Goal: Information Seeking & Learning: Learn about a topic

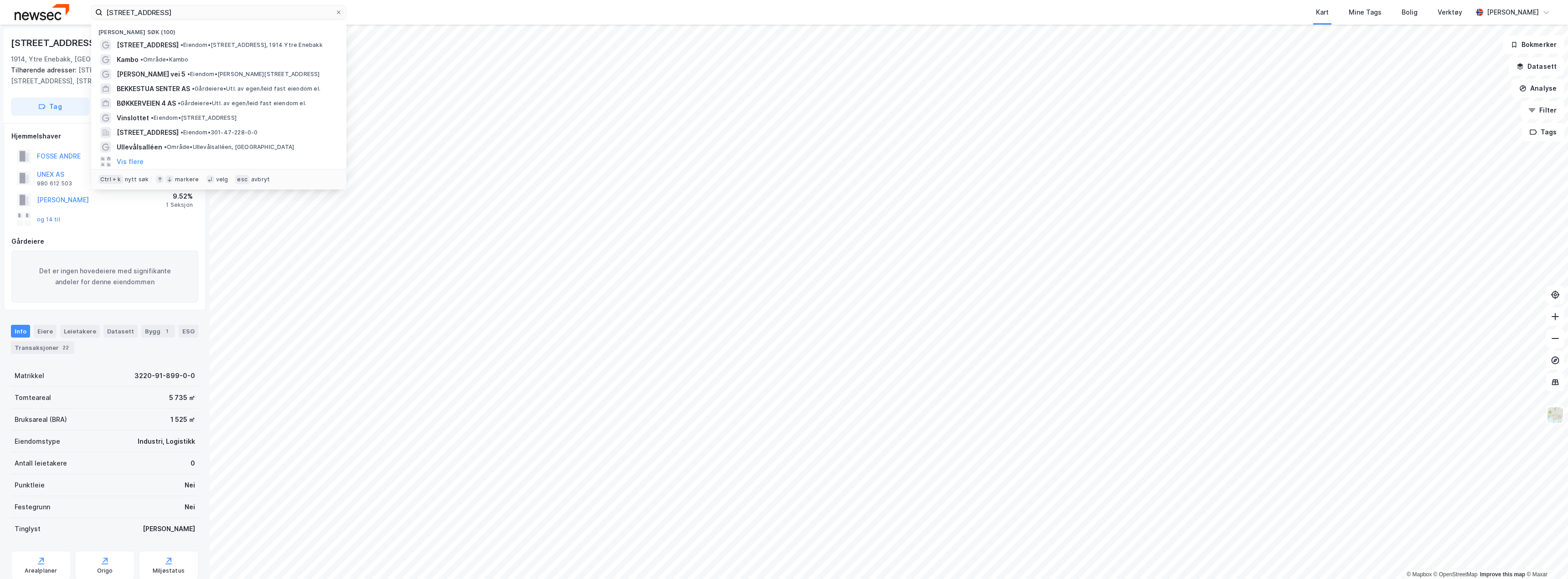
click at [233, 16] on input "[STREET_ADDRESS]" at bounding box center [219, 12] width 233 height 13
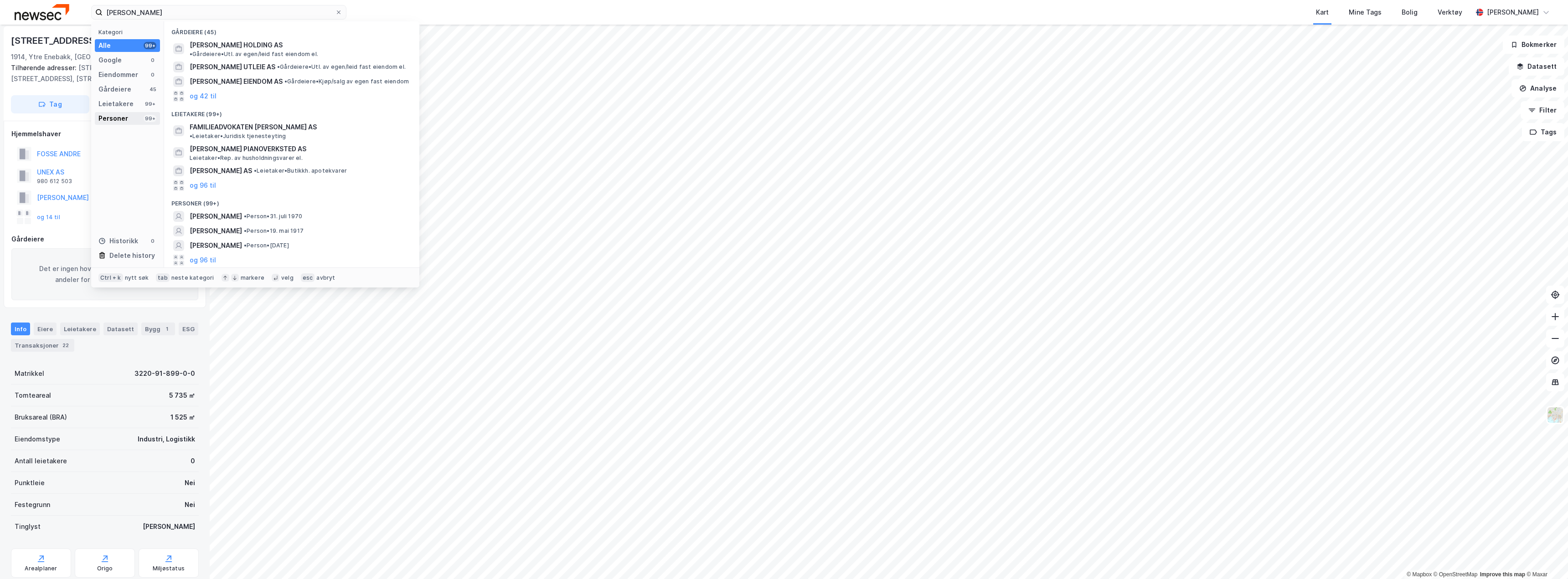
type input "[PERSON_NAME]"
click at [114, 119] on div "Personer" at bounding box center [113, 119] width 30 height 11
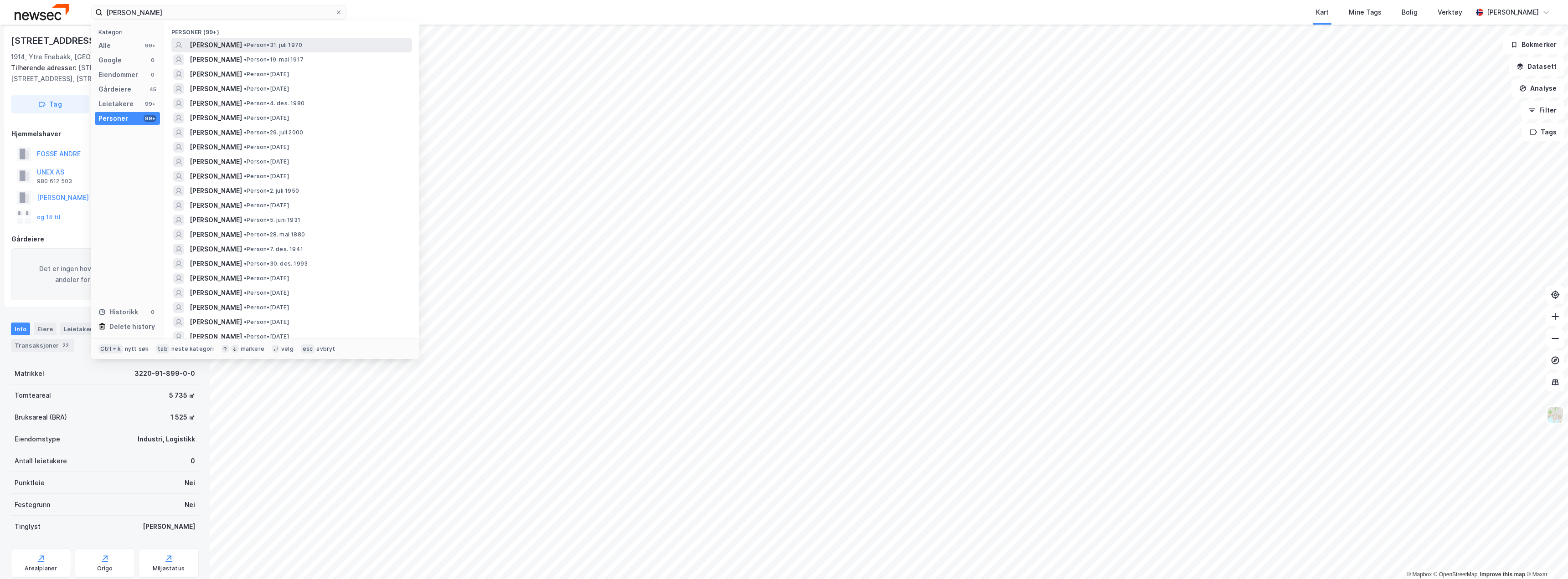
click at [242, 46] on span "[PERSON_NAME]" at bounding box center [216, 45] width 52 height 11
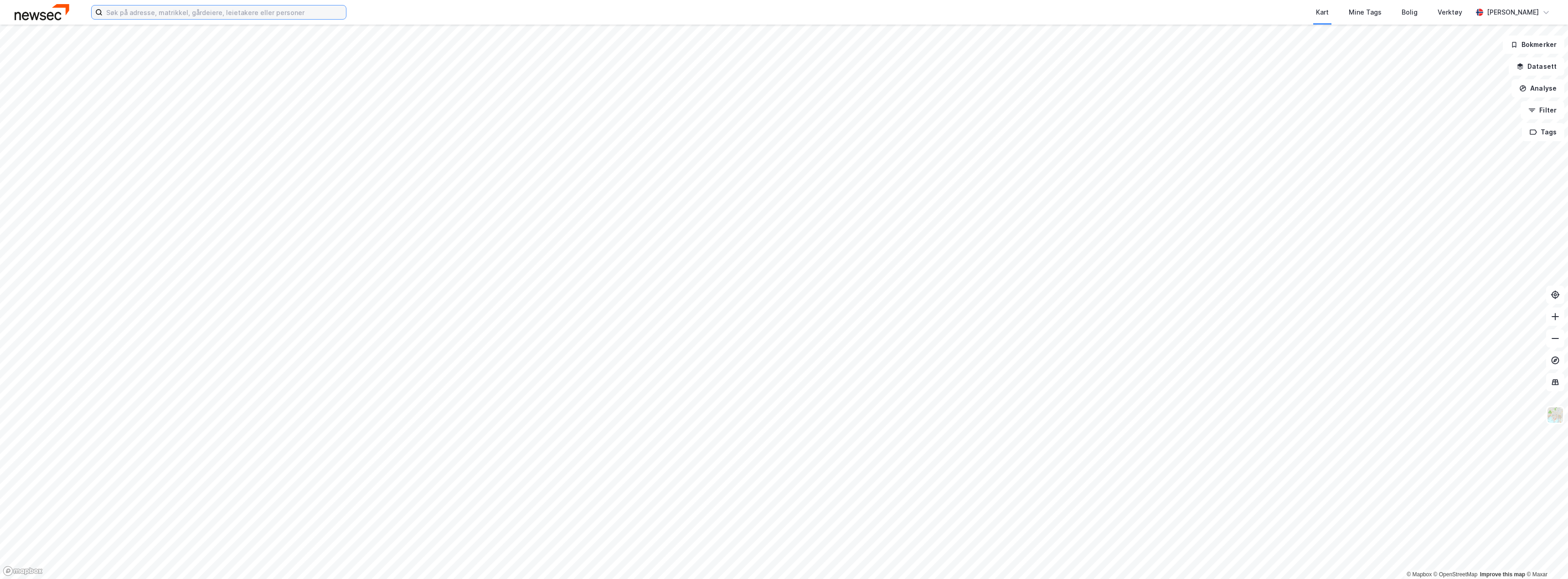
click at [222, 18] on input at bounding box center [224, 12] width 243 height 13
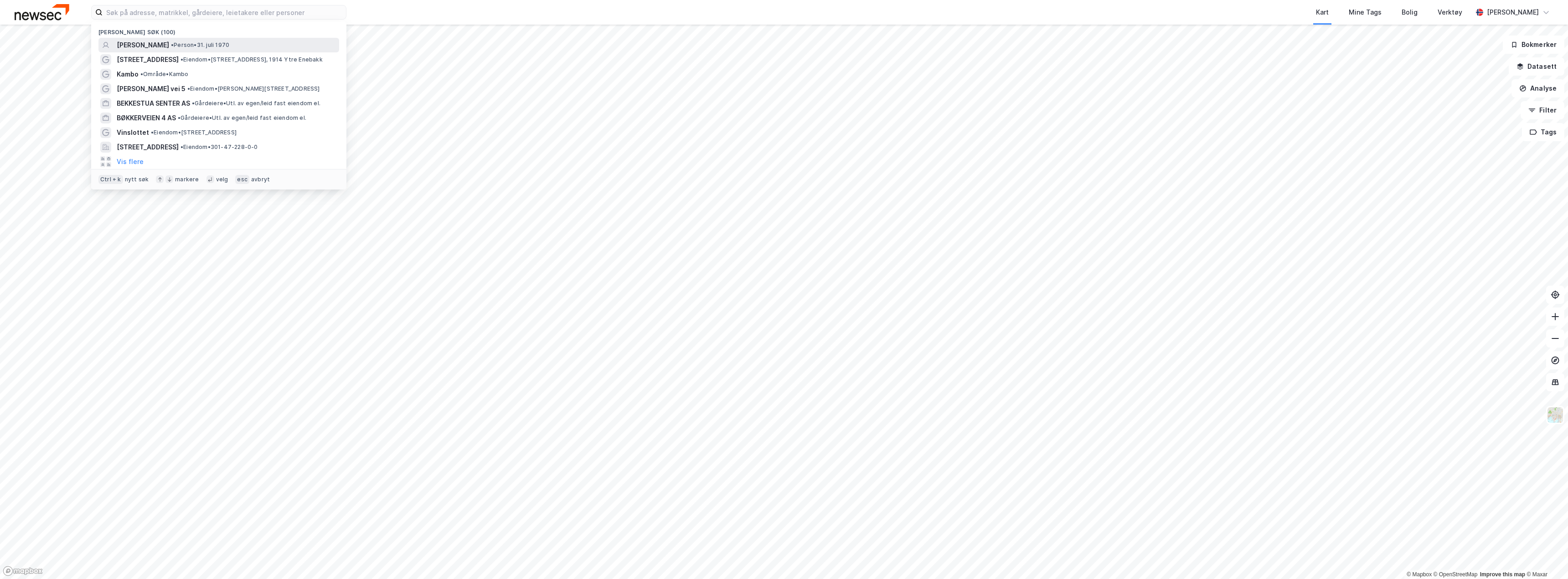
click at [203, 43] on span "• Person • 31. juli 1970" at bounding box center [200, 45] width 58 height 7
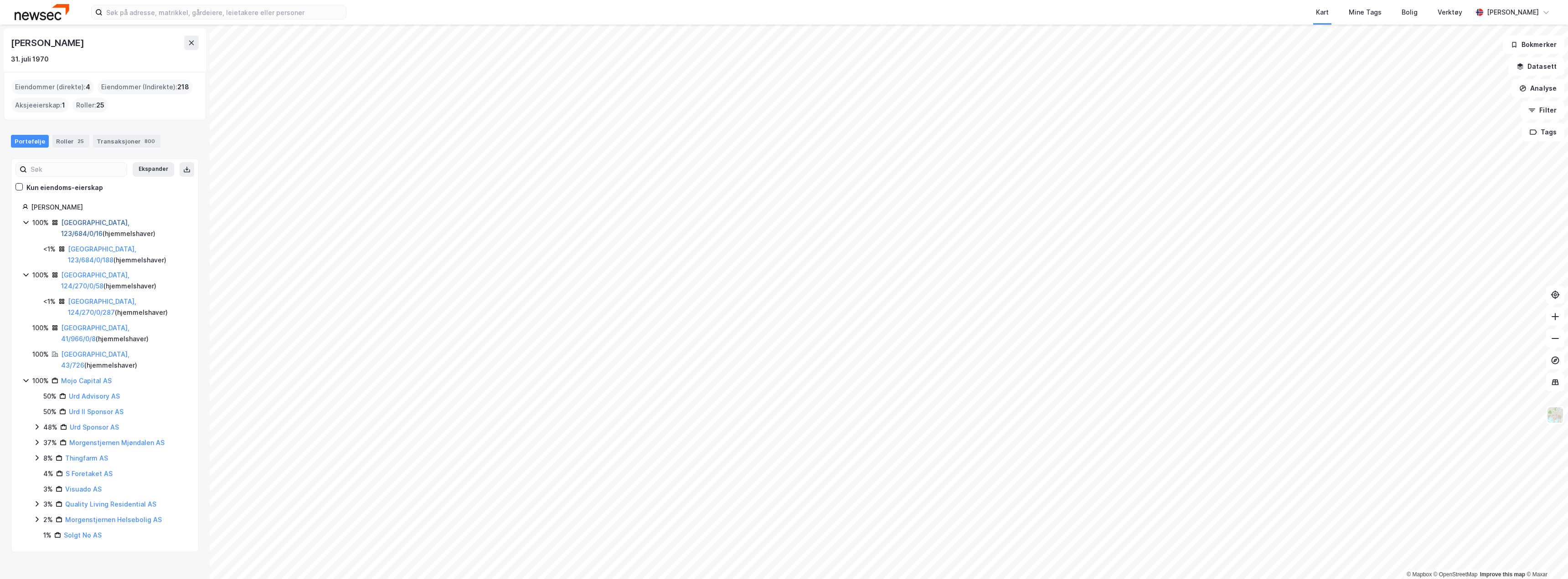
click at [104, 224] on link "Oslo, 123/684/0/16" at bounding box center [95, 227] width 68 height 19
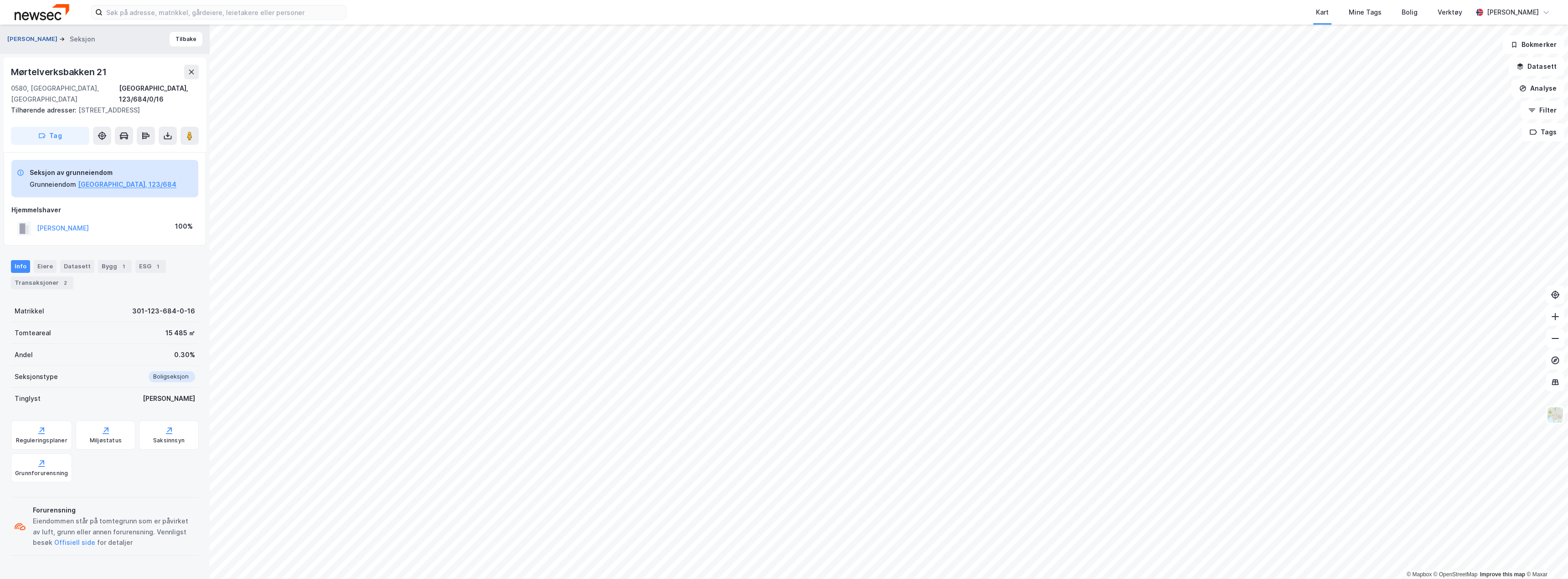
click at [55, 38] on button "SCHUMANN BAARD" at bounding box center [33, 39] width 52 height 9
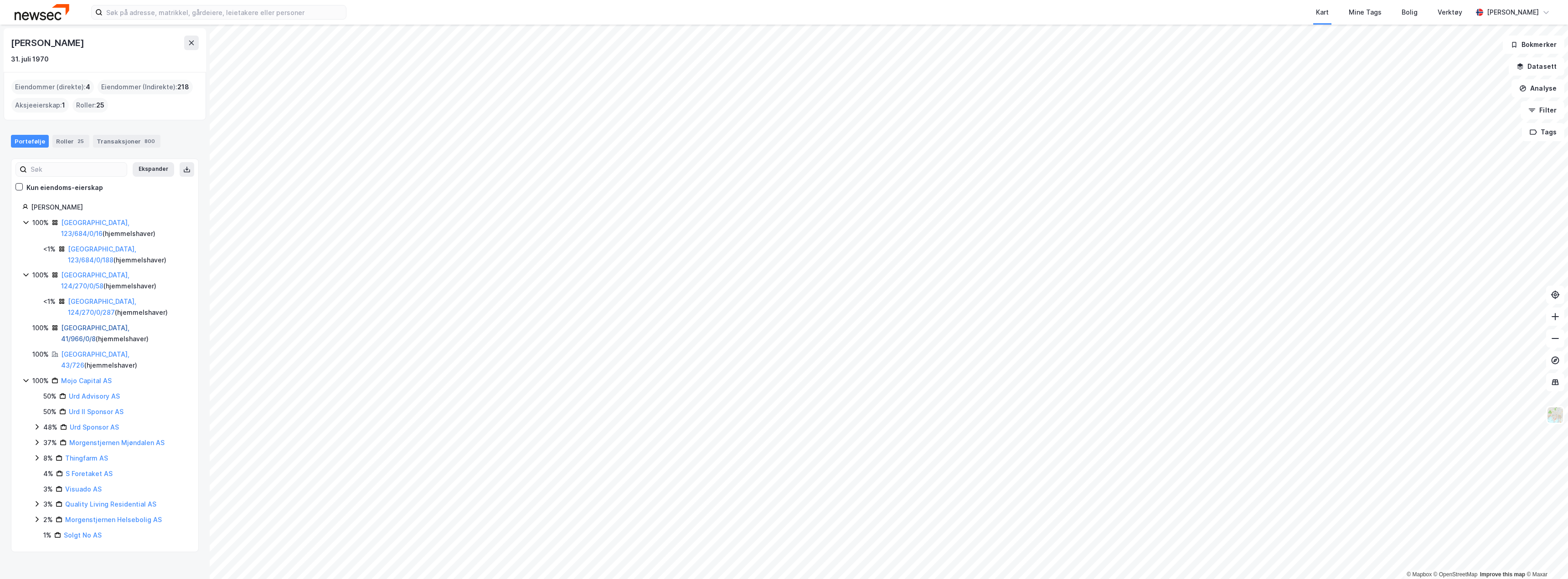
click at [89, 324] on link "Bærum, 41/966/0/8" at bounding box center [95, 333] width 68 height 19
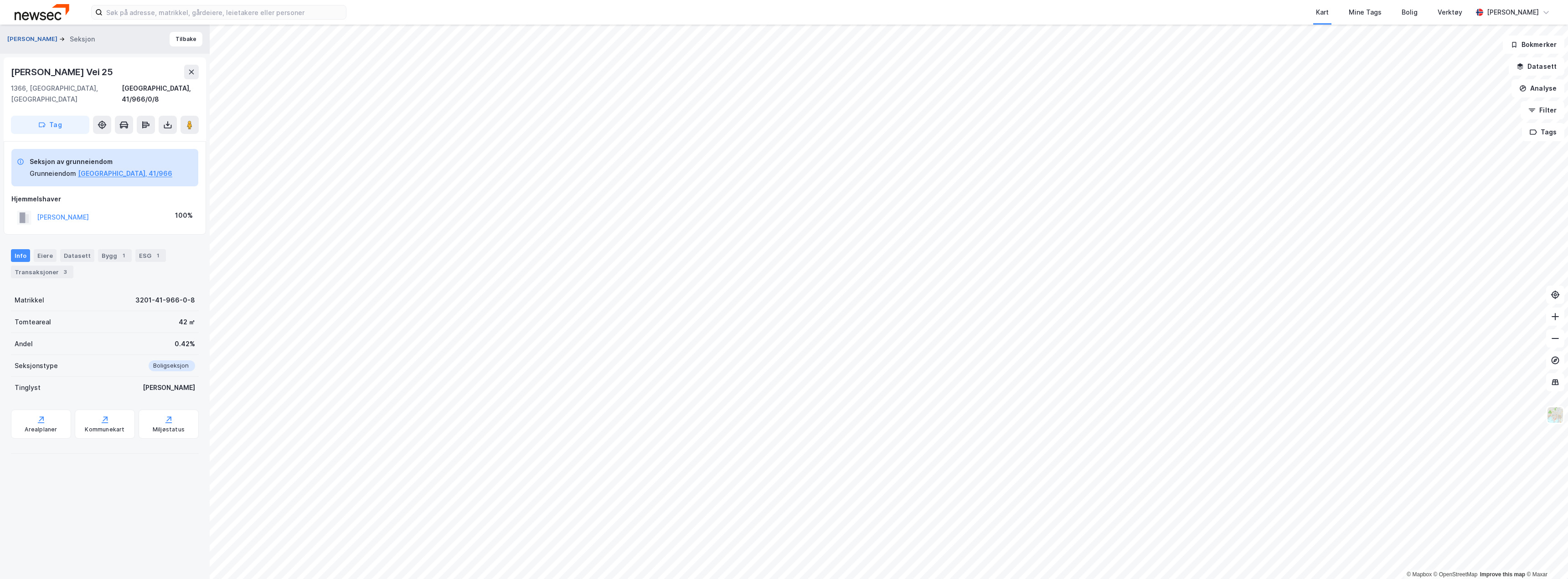
click at [38, 35] on button "SCHUMANN BAARD" at bounding box center [33, 39] width 52 height 9
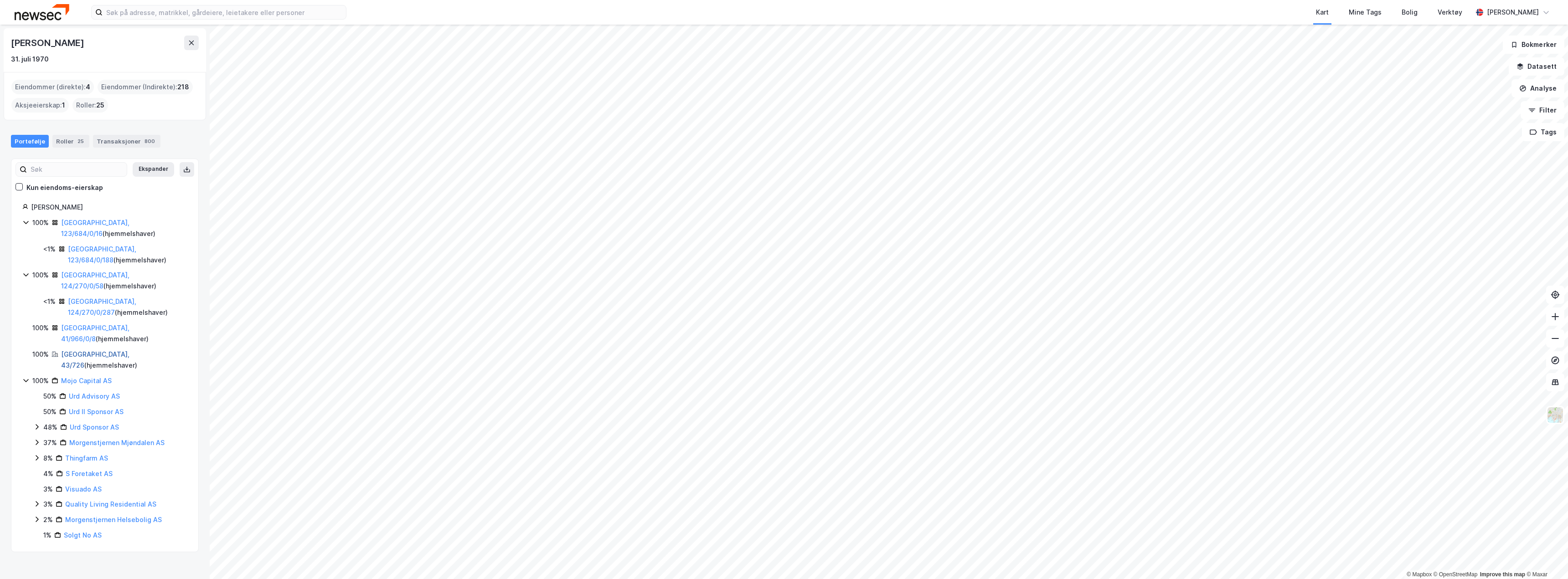
click at [86, 350] on link "Bærum, 43/726" at bounding box center [95, 359] width 68 height 19
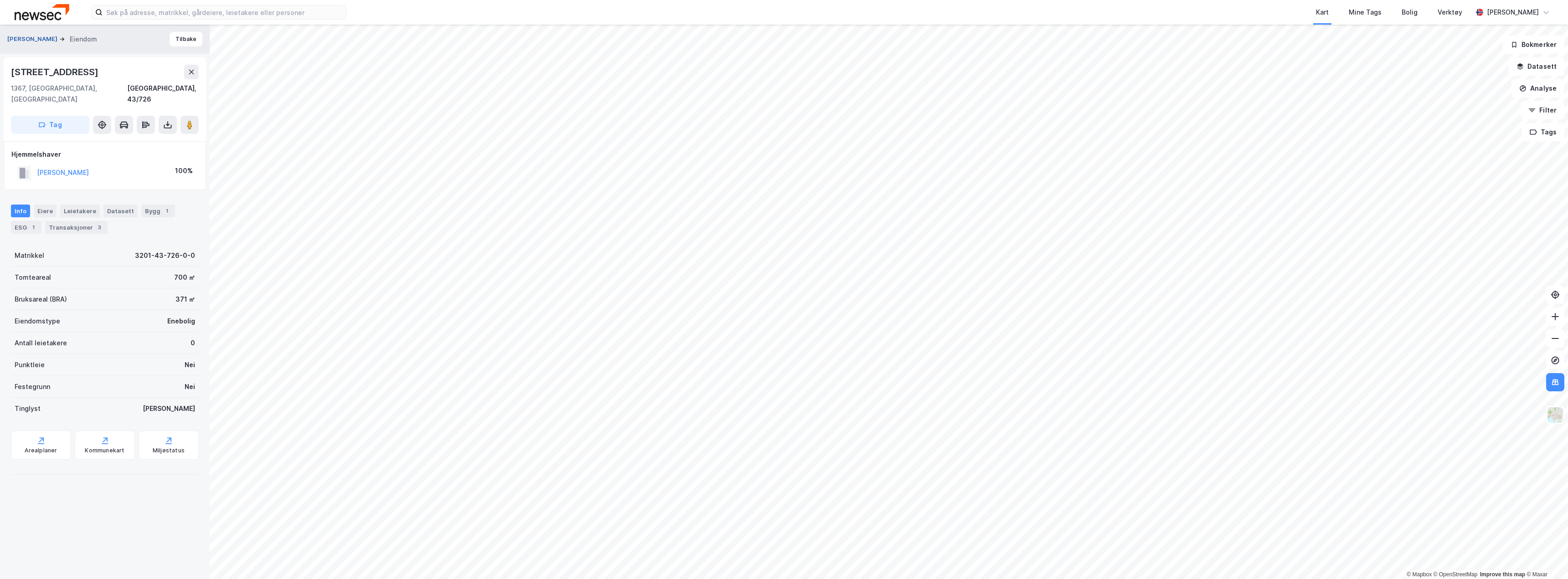
click at [55, 41] on button "SCHUMANN BAARD" at bounding box center [33, 39] width 52 height 9
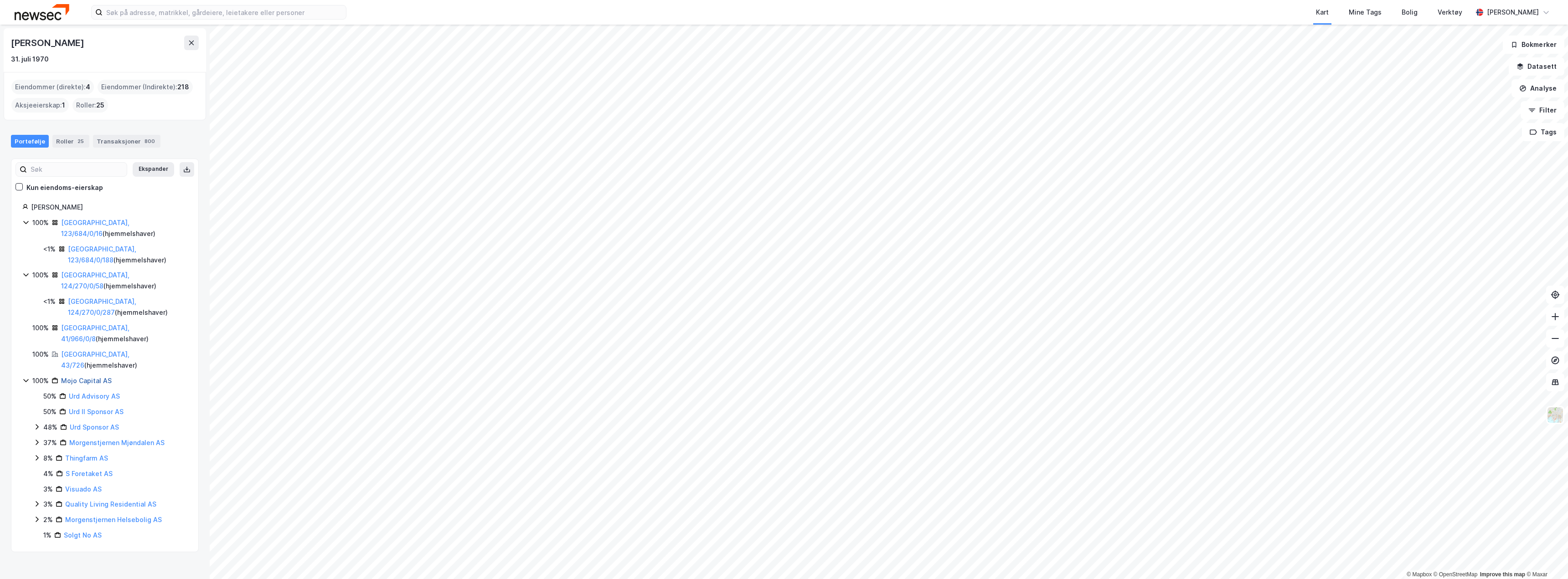
click at [82, 376] on link "Mojo Capital AS" at bounding box center [86, 380] width 51 height 8
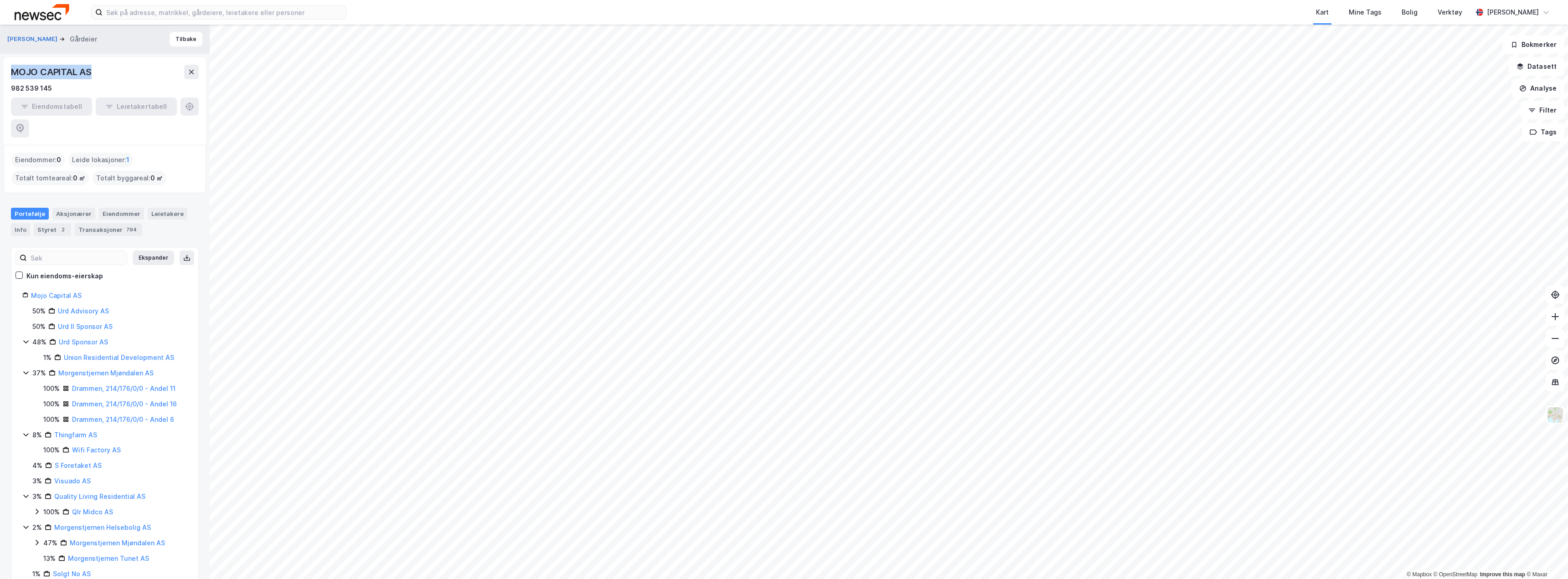
drag, startPoint x: 94, startPoint y: 72, endPoint x: 0, endPoint y: 72, distance: 94.0
click at [0, 72] on div "SCHUMANN BAARD Gårdeier Tilbake MOJO CAPITAL AS 982 539 145 Eiendomstabell Leie…" at bounding box center [105, 301] width 209 height 554
copy div "MOJO CAPITAL AS"
click at [138, 15] on input at bounding box center [224, 12] width 243 height 13
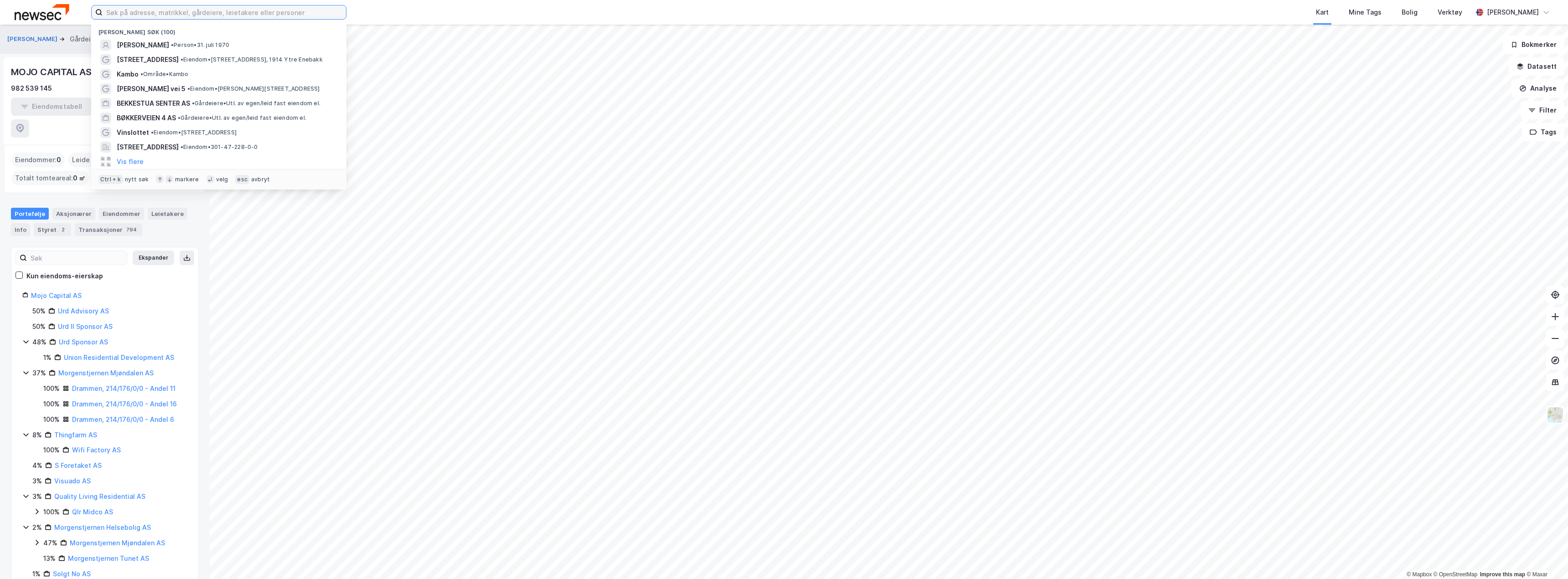
click at [138, 15] on input at bounding box center [224, 12] width 243 height 13
paste input "Imane Laagar"
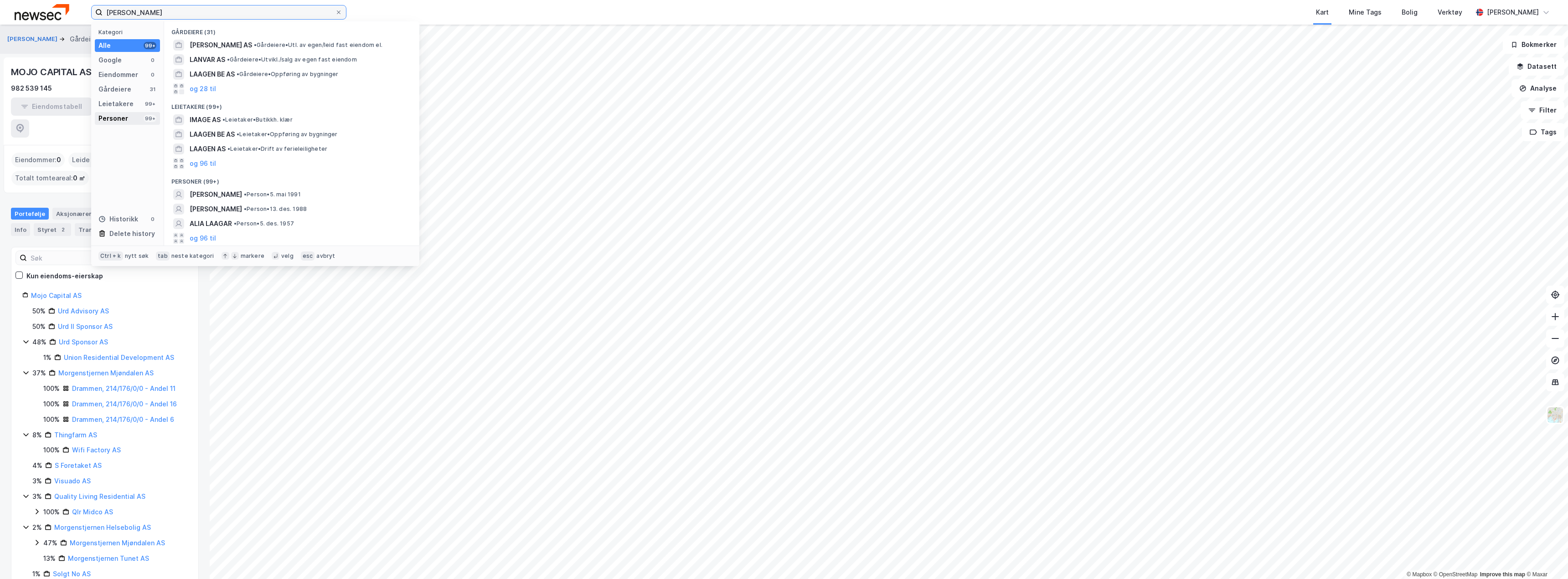
type input "Imane Laagar"
click at [138, 117] on div "Personer 99+" at bounding box center [127, 118] width 65 height 13
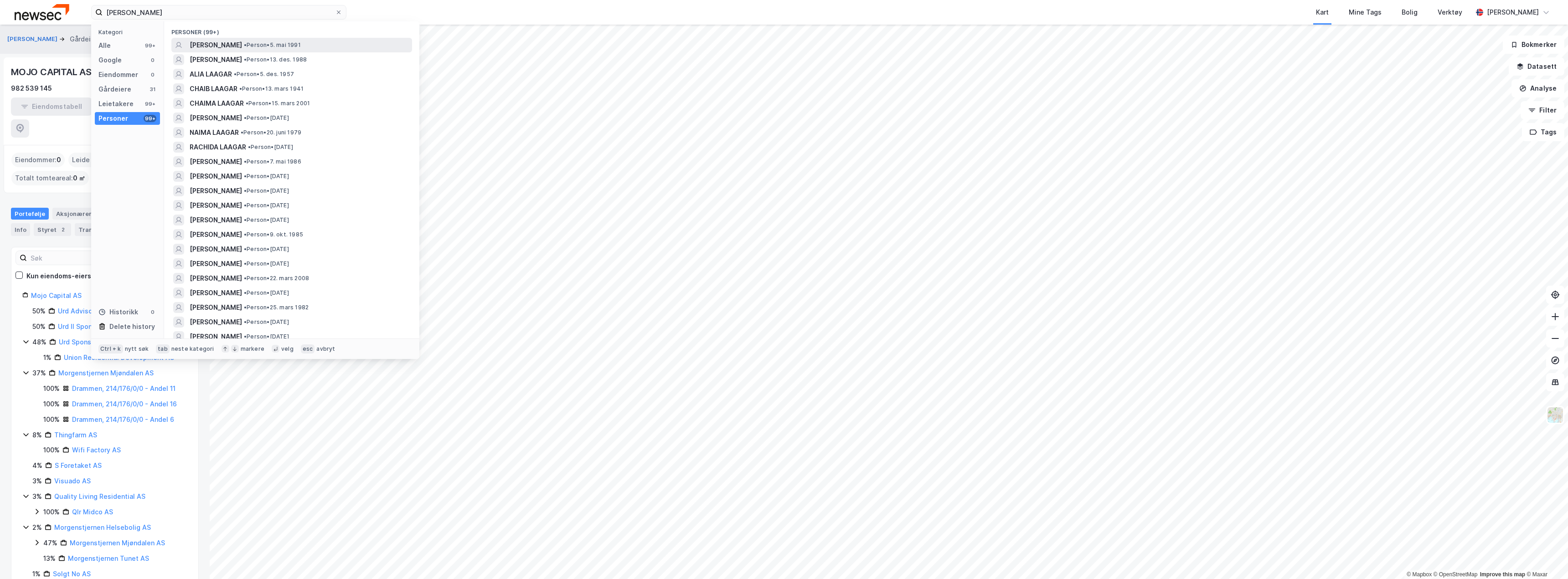
click at [295, 49] on div "IMANE LAAGAR • Person • 5. mai 1991" at bounding box center [300, 45] width 220 height 11
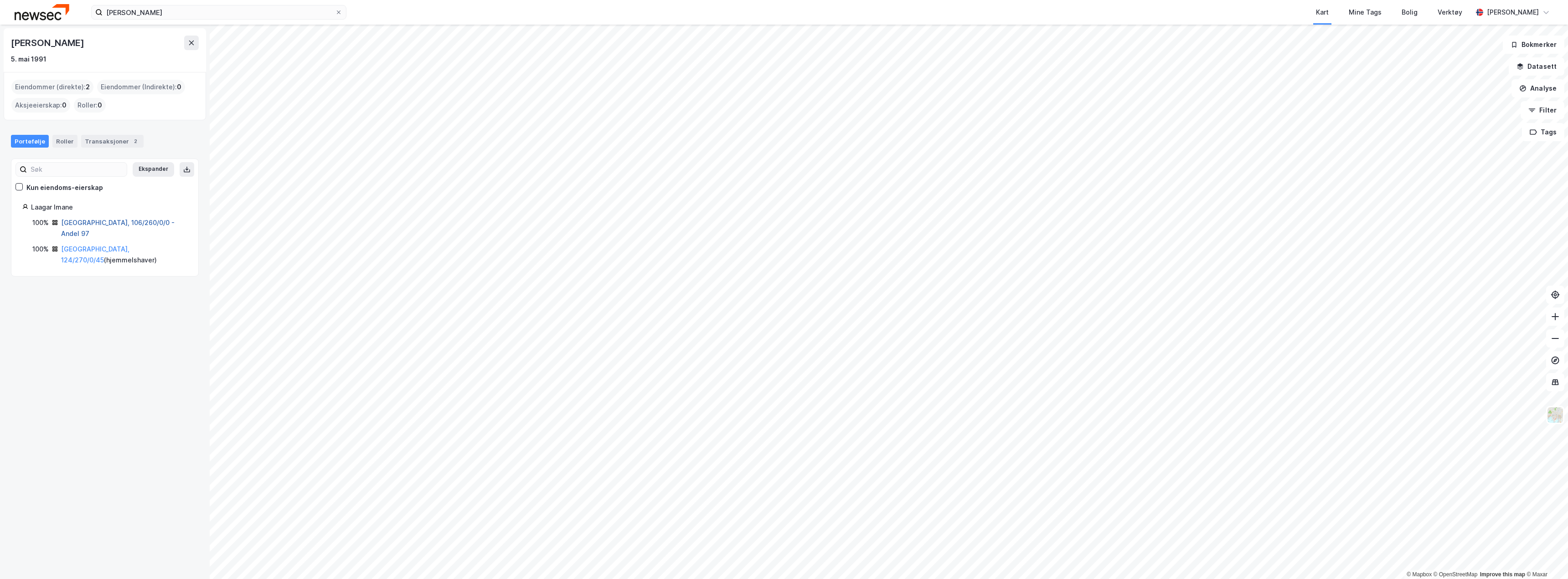
click at [103, 225] on link "Oslo, 106/260/0/0 - Andel 97" at bounding box center [117, 227] width 113 height 19
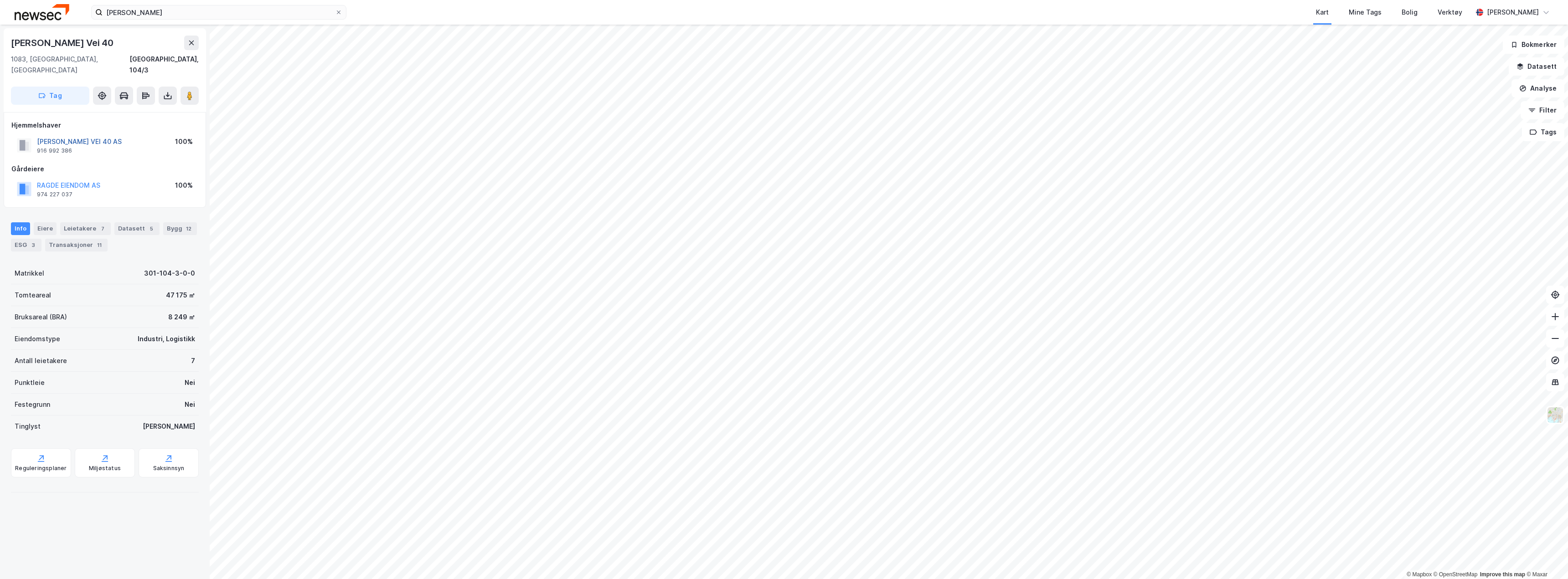
click at [0, 0] on button "MARIA DEHLIS VEI 40 AS" at bounding box center [0, 0] width 0 height 0
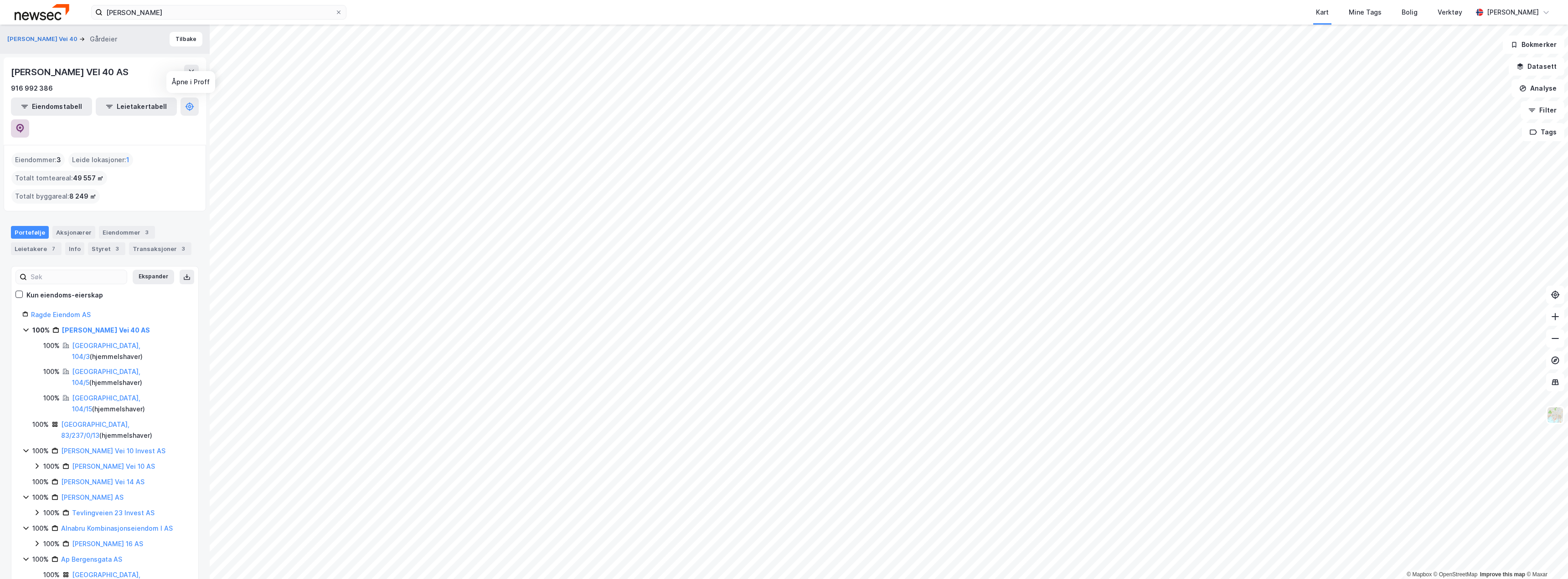
click at [24, 124] on icon at bounding box center [19, 128] width 9 height 9
